Goal: Find specific page/section: Find specific page/section

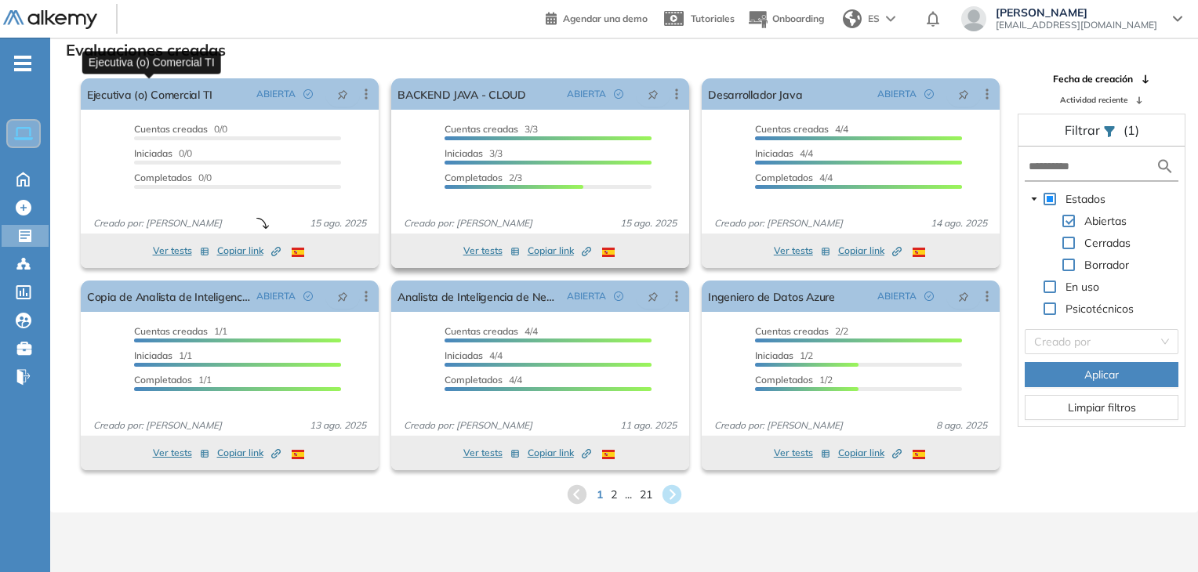
scroll to position [38, 0]
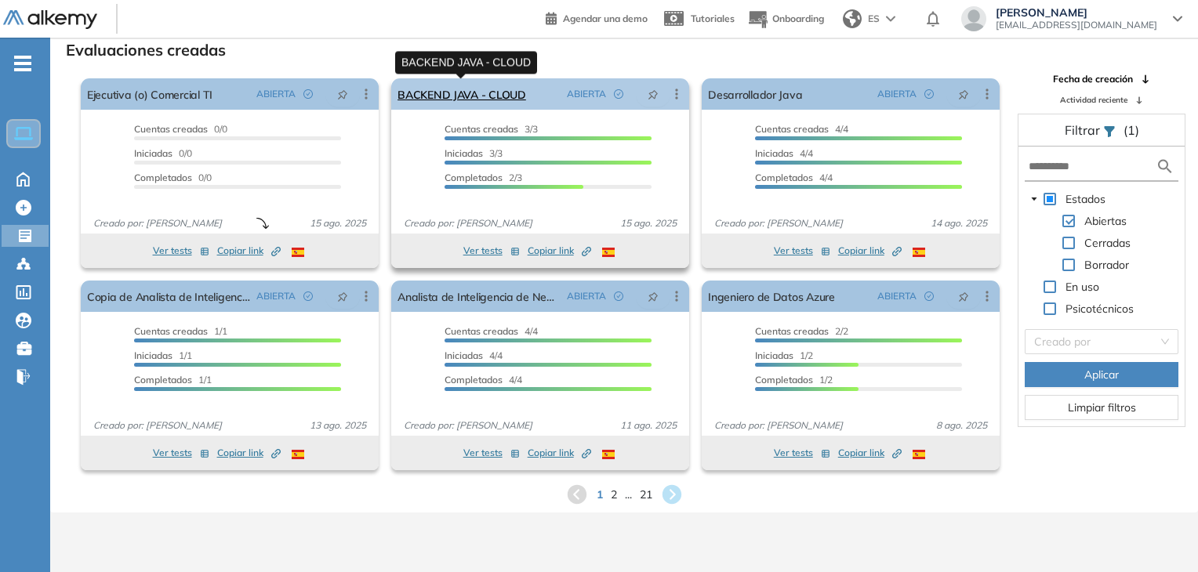
click at [467, 89] on link "BACKEND JAVA - CLOUD" at bounding box center [461, 93] width 129 height 31
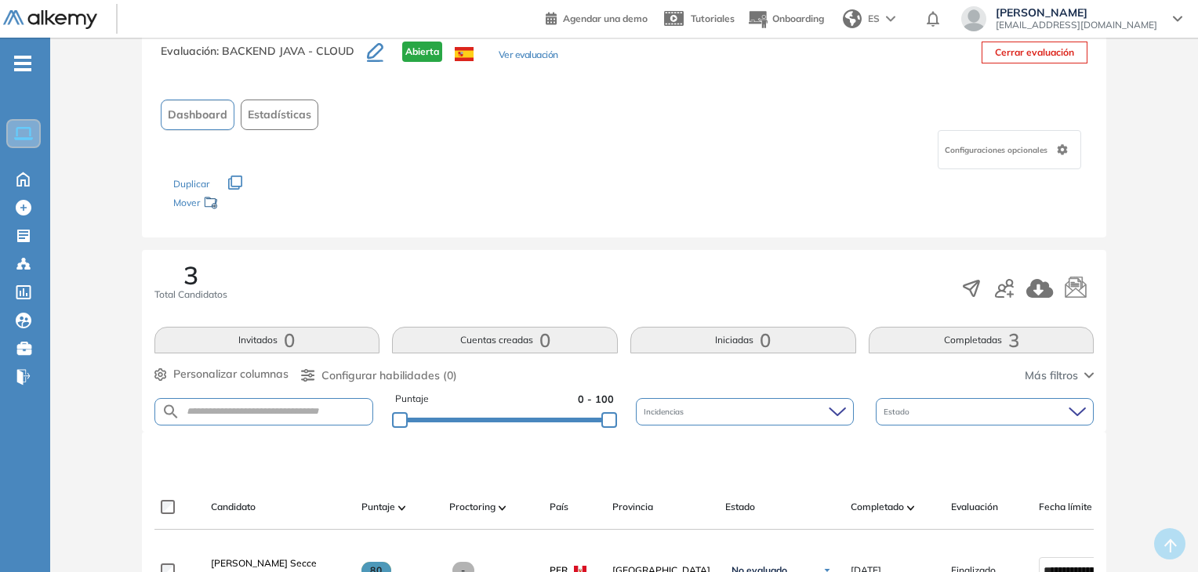
scroll to position [392, 0]
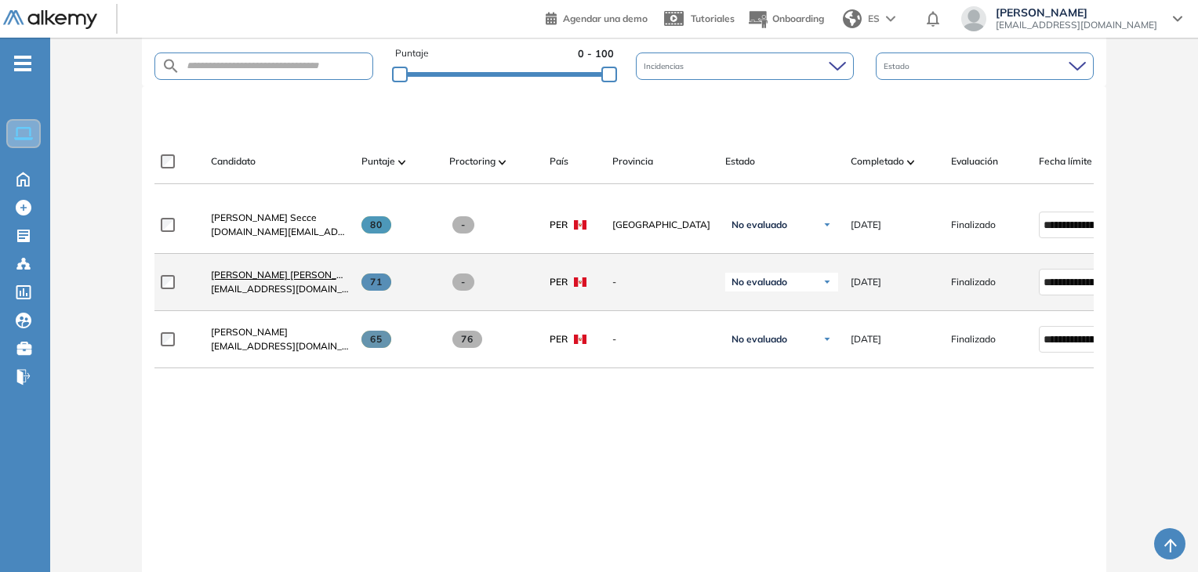
click at [289, 280] on span "[PERSON_NAME] [PERSON_NAME]" at bounding box center [289, 275] width 156 height 12
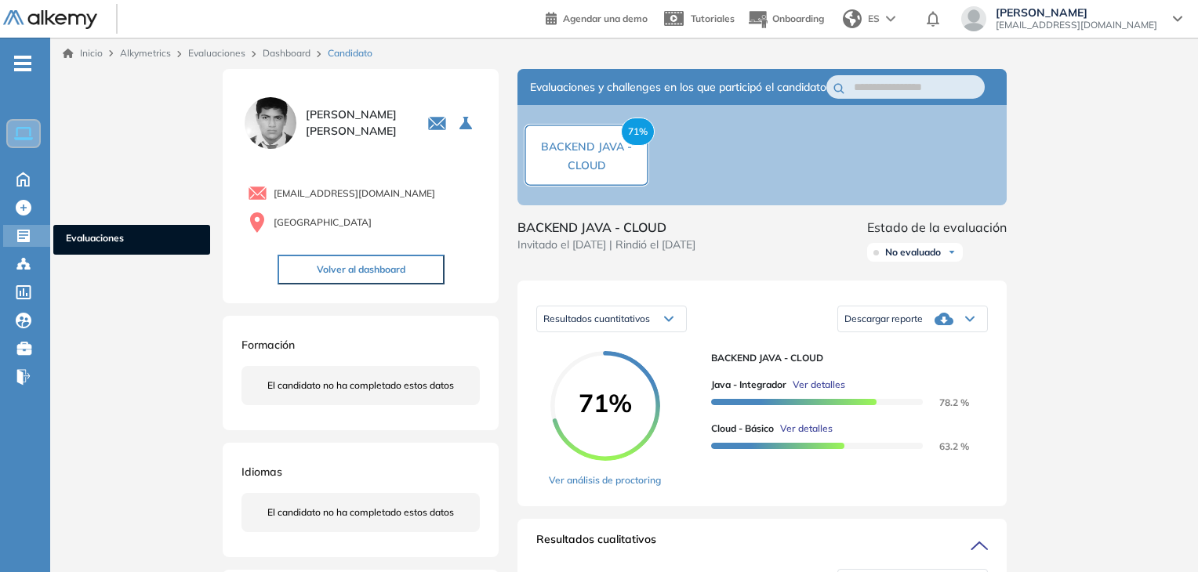
click at [19, 233] on icon at bounding box center [23, 236] width 13 height 13
